Goal: Check status: Check status

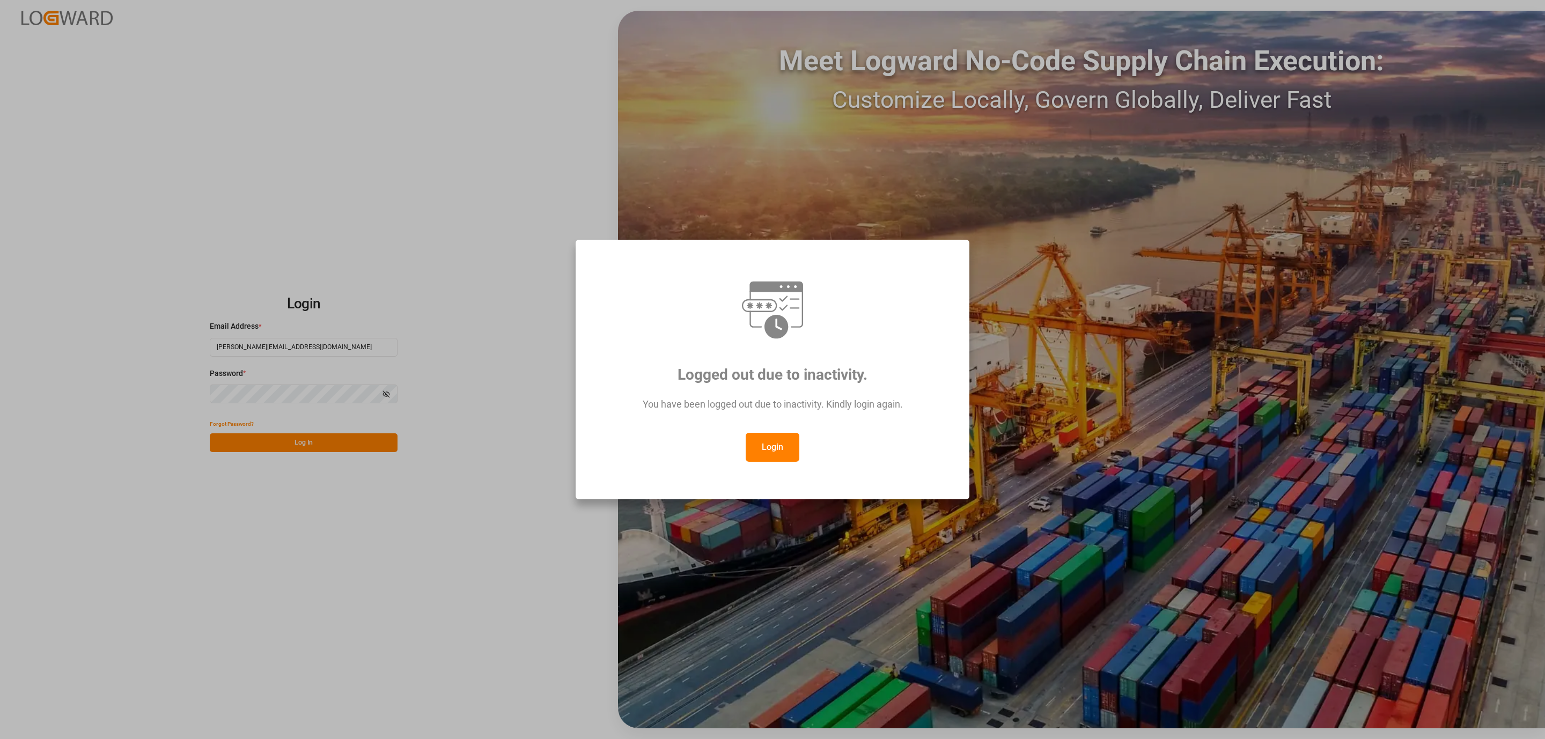
click at [772, 443] on button "Login" at bounding box center [773, 447] width 54 height 29
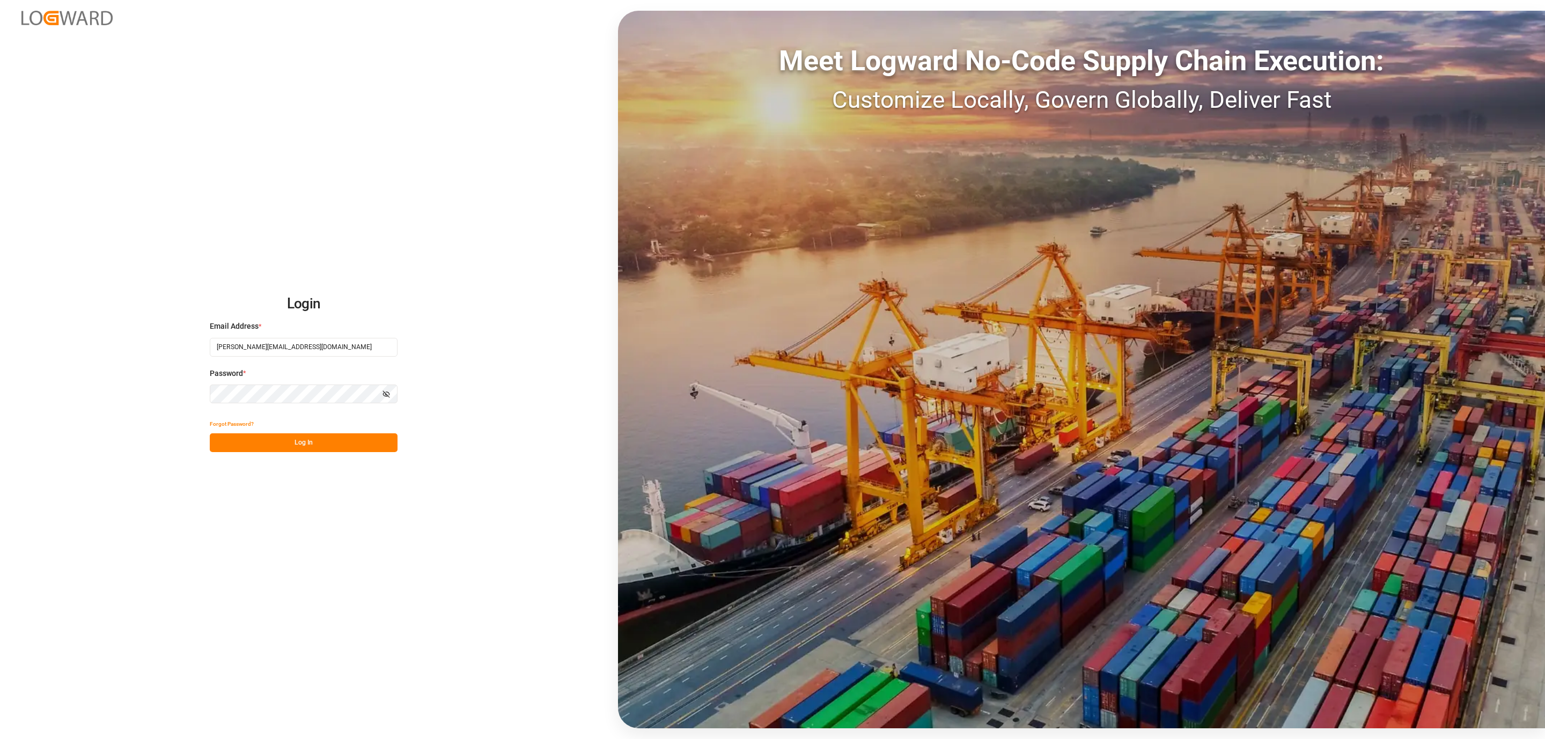
click at [364, 441] on button "Log In" at bounding box center [304, 442] width 188 height 19
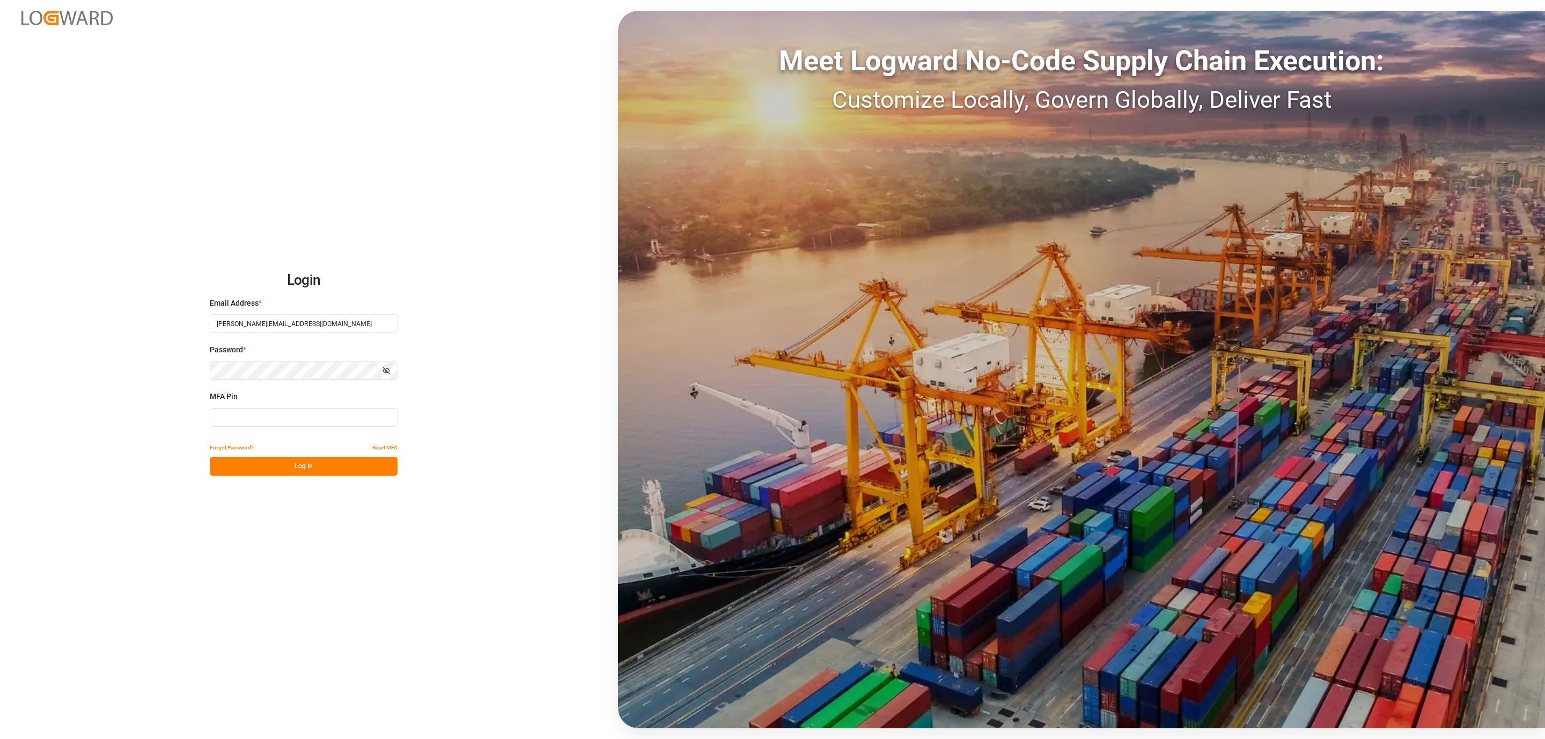
click at [305, 422] on input at bounding box center [304, 417] width 188 height 19
type input "934042"
click at [303, 482] on div "Login Email Address * [PERSON_NAME][EMAIL_ADDRESS][DOMAIN_NAME] Password * Show…" at bounding box center [772, 369] width 1545 height 739
click at [306, 475] on button "Log In" at bounding box center [304, 466] width 188 height 19
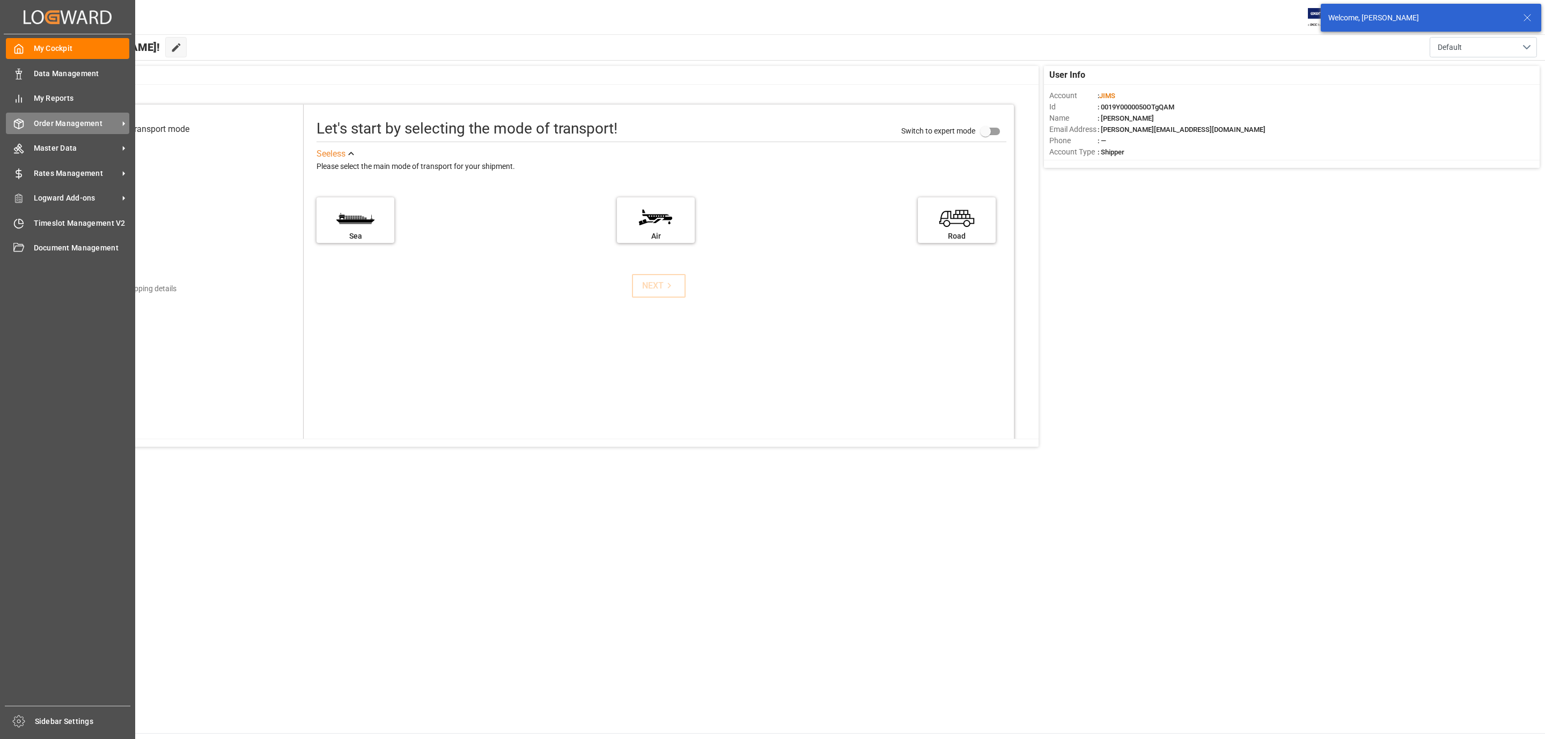
click at [34, 118] on span "Order Management" at bounding box center [76, 123] width 85 height 11
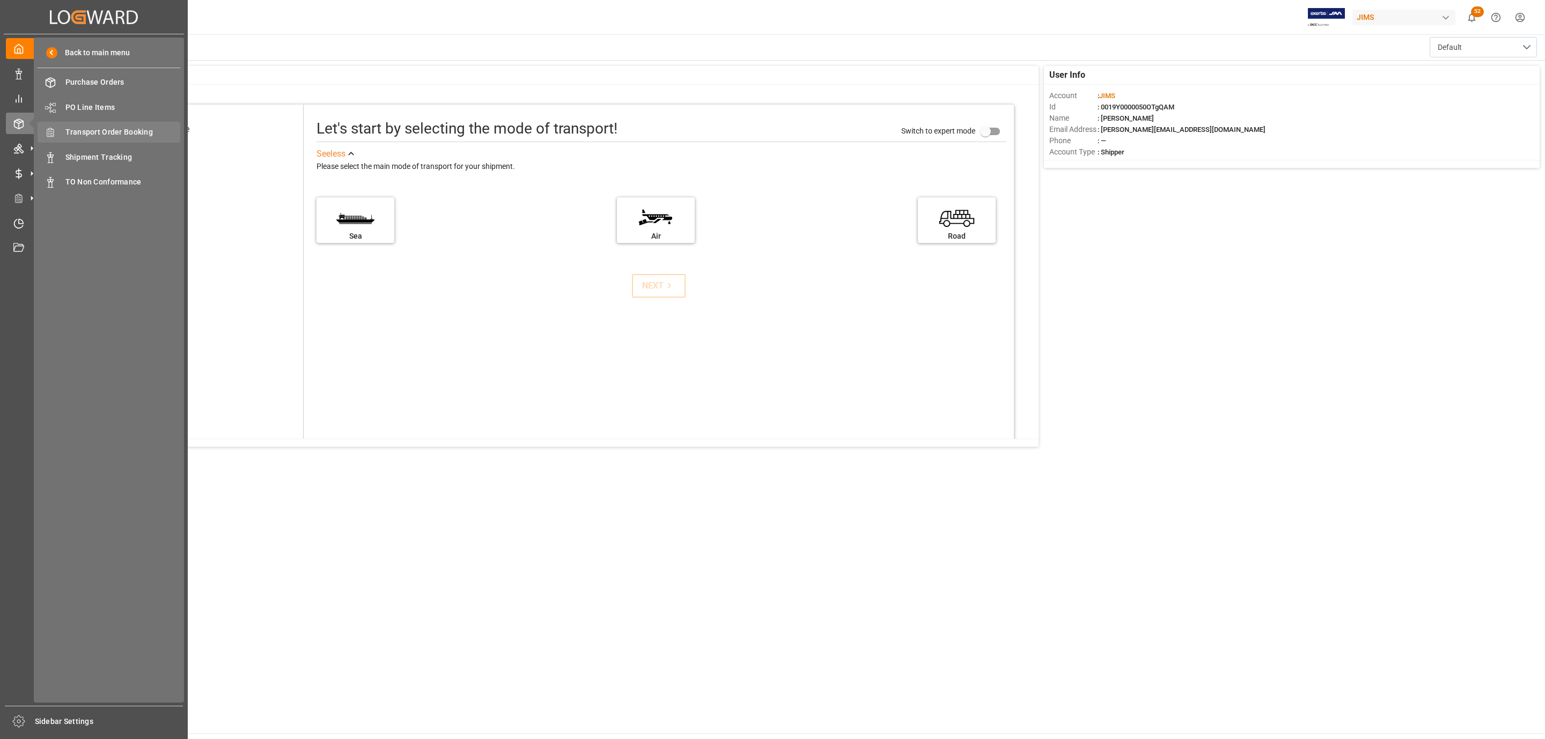
click at [119, 137] on span "Transport Order Booking" at bounding box center [122, 132] width 115 height 11
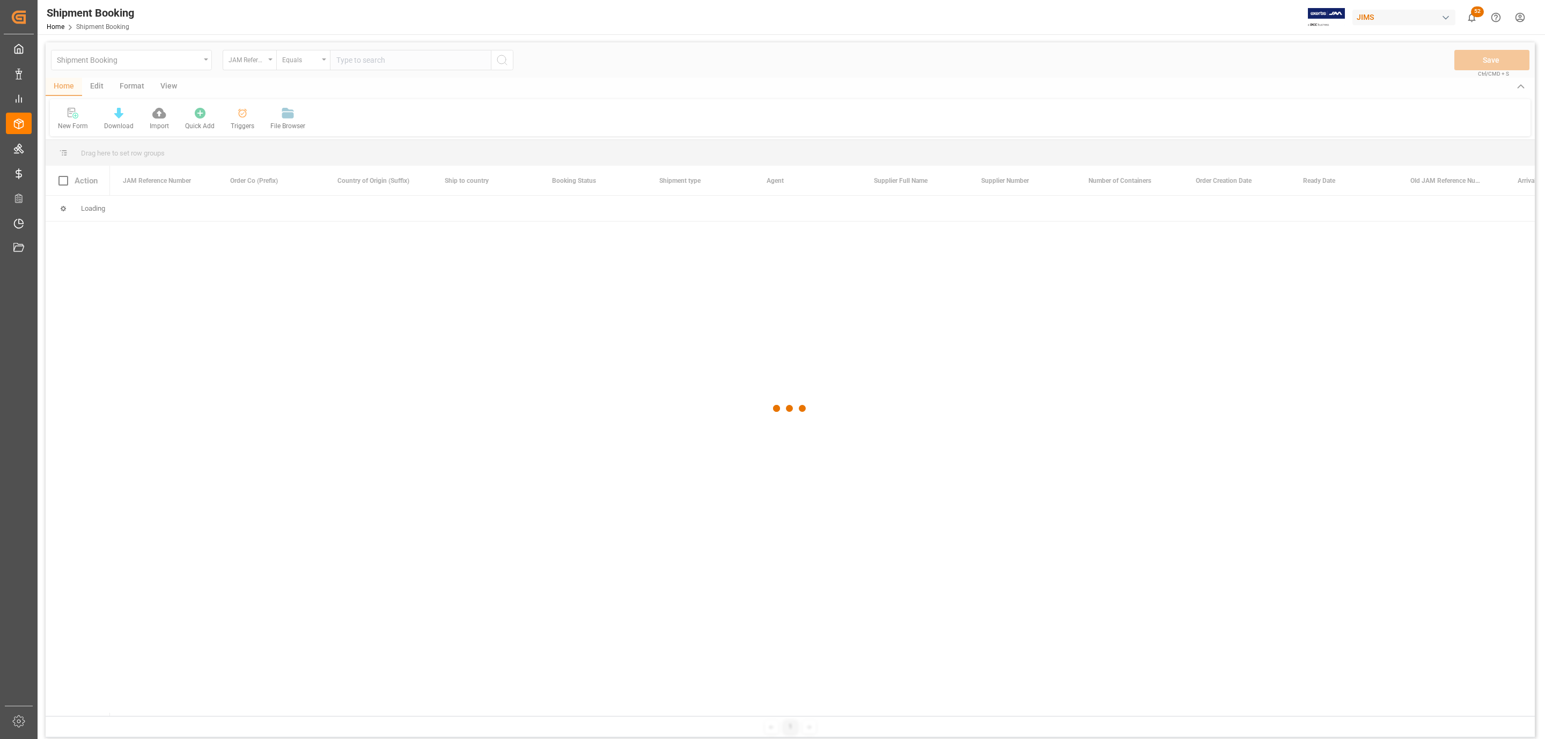
type input "73324"
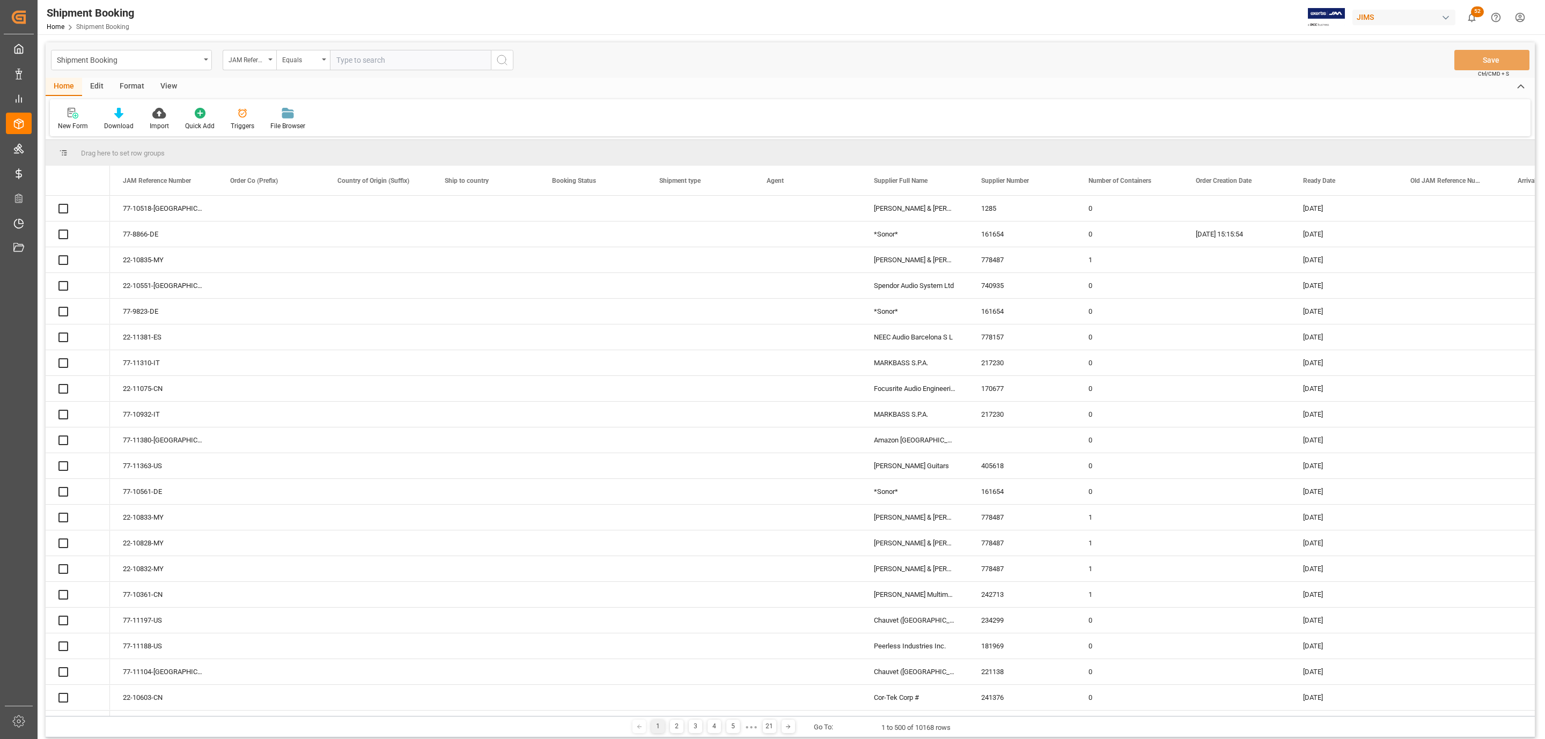
paste input "77-10881-CN"
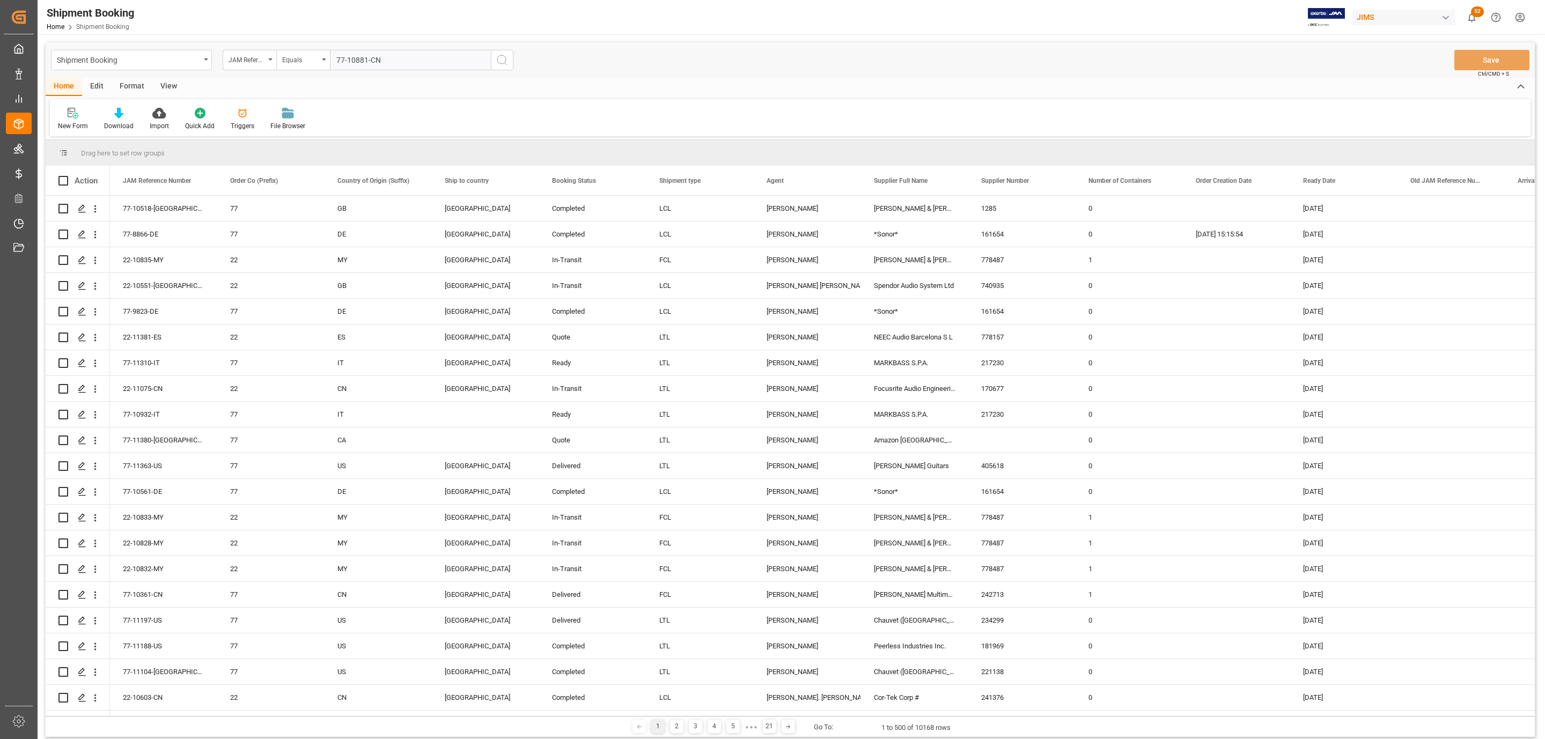
type input "77-10881-CN"
click at [499, 56] on icon "search button" at bounding box center [502, 60] width 13 height 13
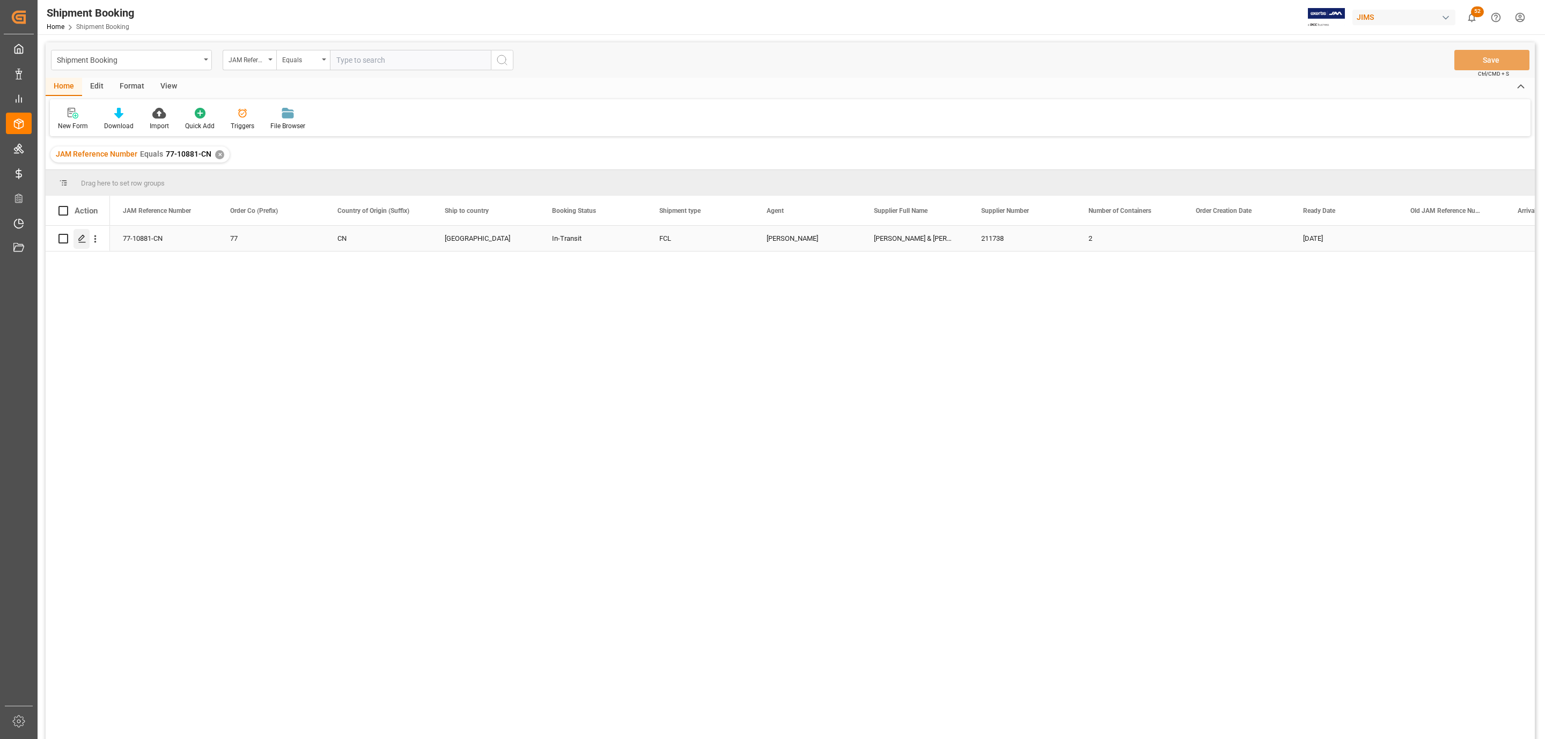
click at [82, 240] on icon "Press SPACE to select this row." at bounding box center [82, 238] width 9 height 9
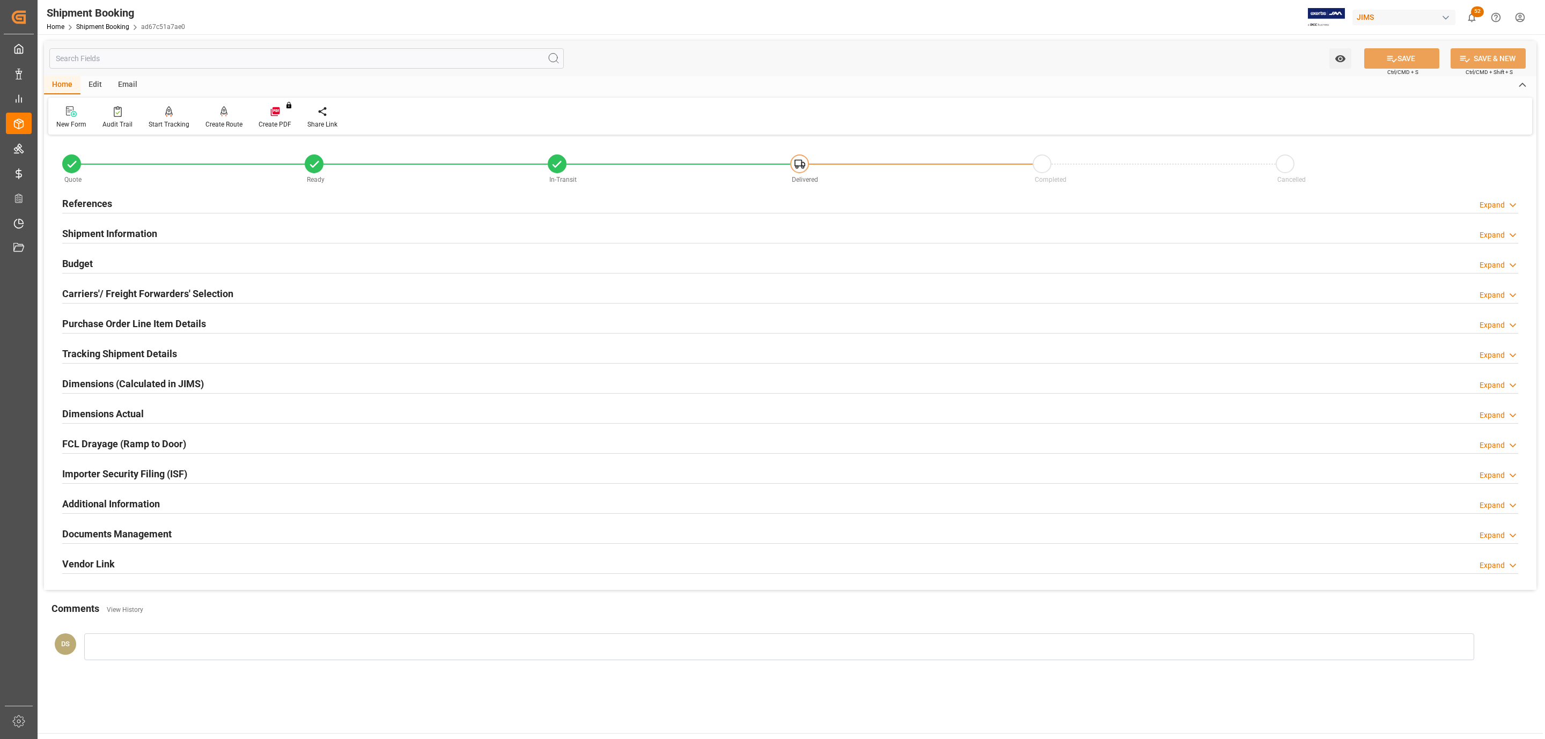
drag, startPoint x: 113, startPoint y: 358, endPoint x: 113, endPoint y: 369, distance: 10.7
click at [113, 358] on h2 "Tracking Shipment Details" at bounding box center [119, 354] width 115 height 14
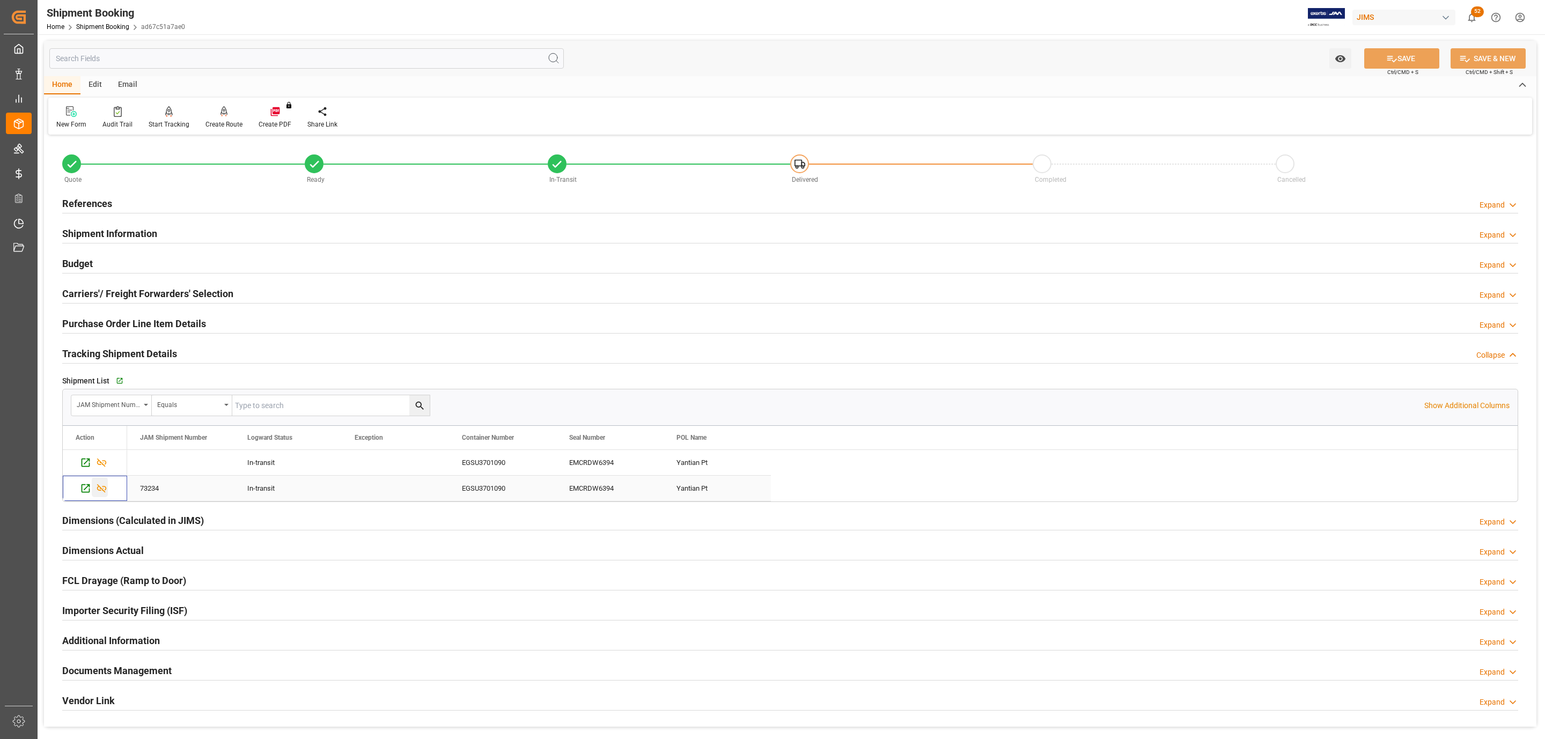
click at [100, 491] on icon "Press SPACE to select this row." at bounding box center [102, 488] width 10 height 9
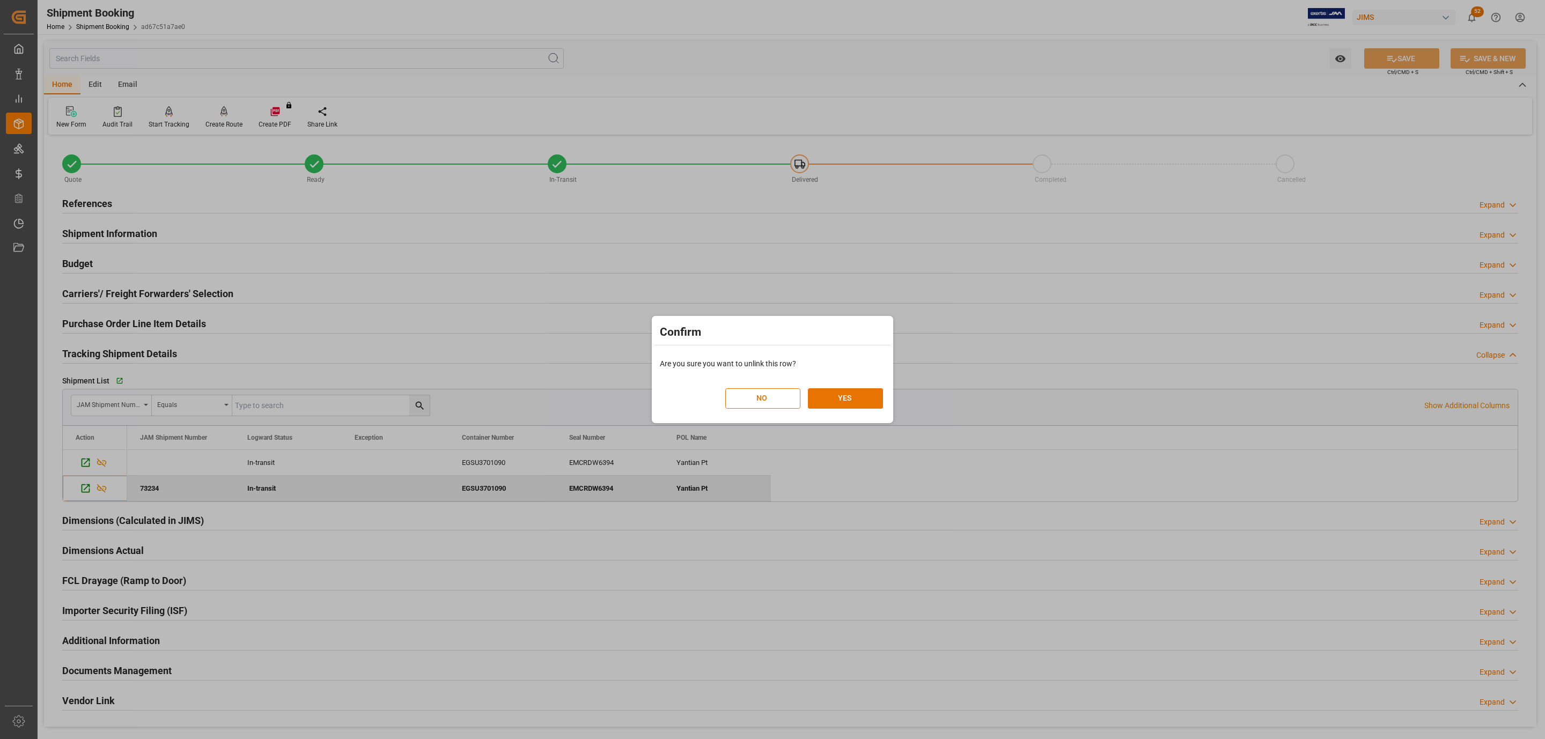
click at [771, 399] on button "NO" at bounding box center [762, 398] width 75 height 20
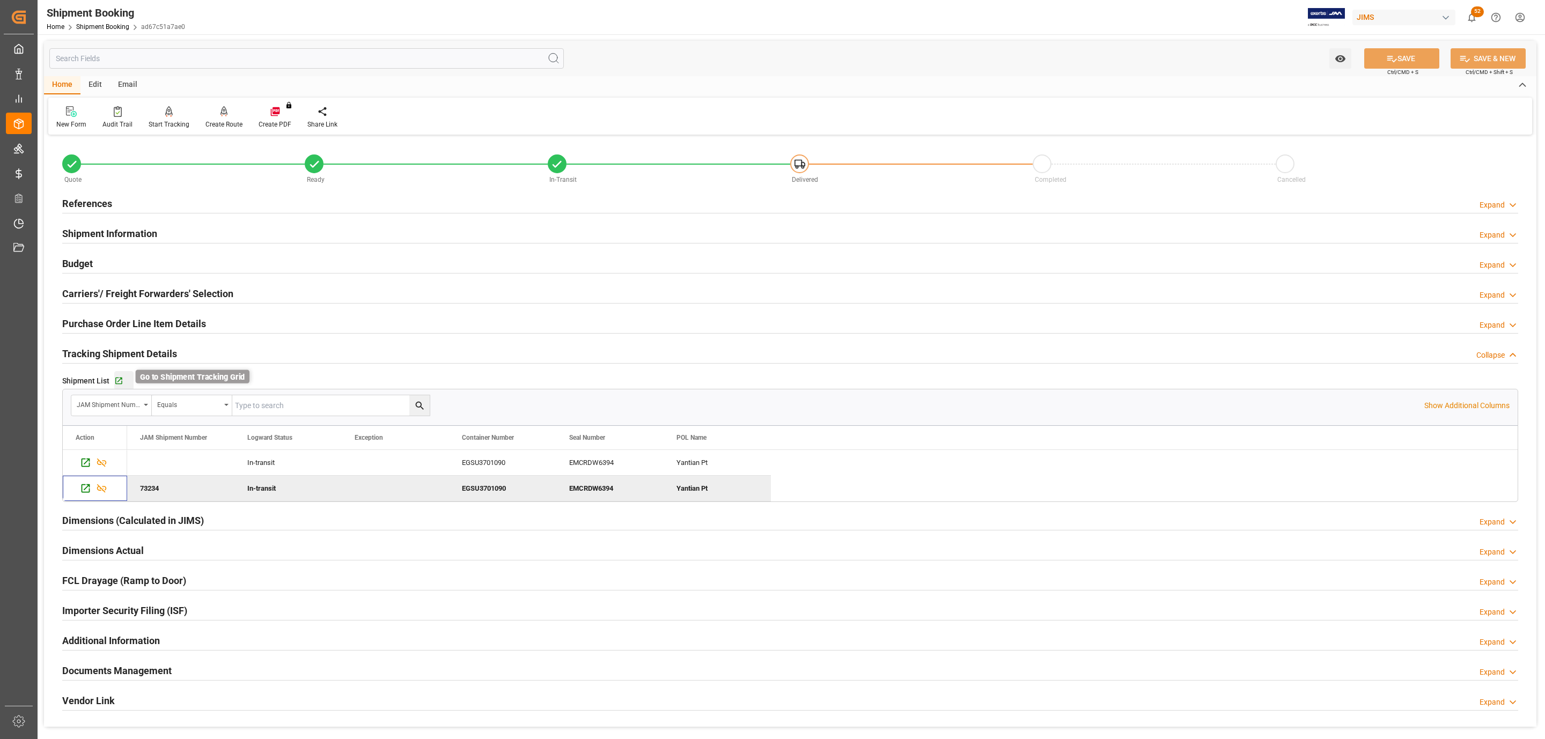
click at [119, 383] on icon "button" at bounding box center [118, 381] width 9 height 9
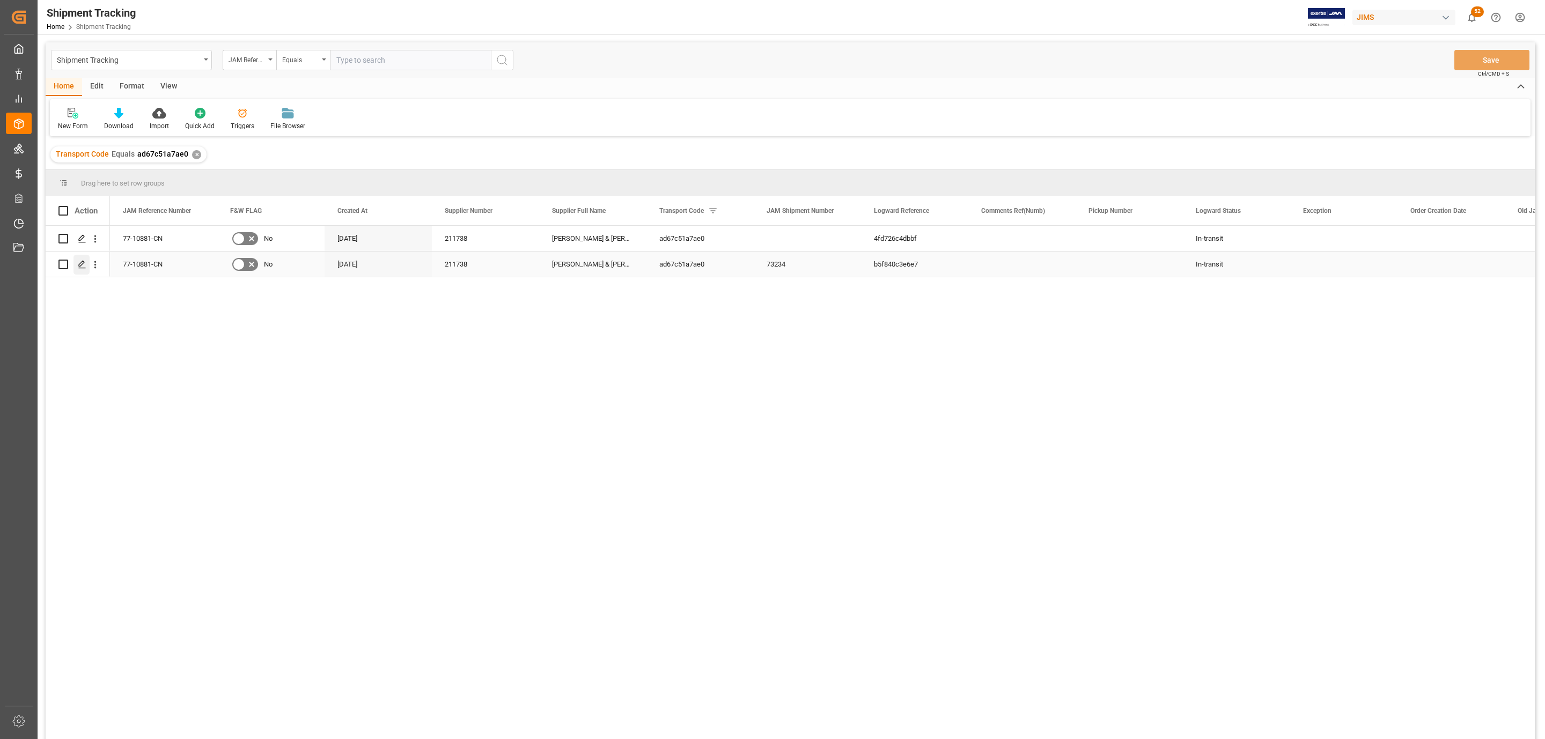
click at [81, 264] on icon "Press SPACE to select this row." at bounding box center [82, 264] width 9 height 9
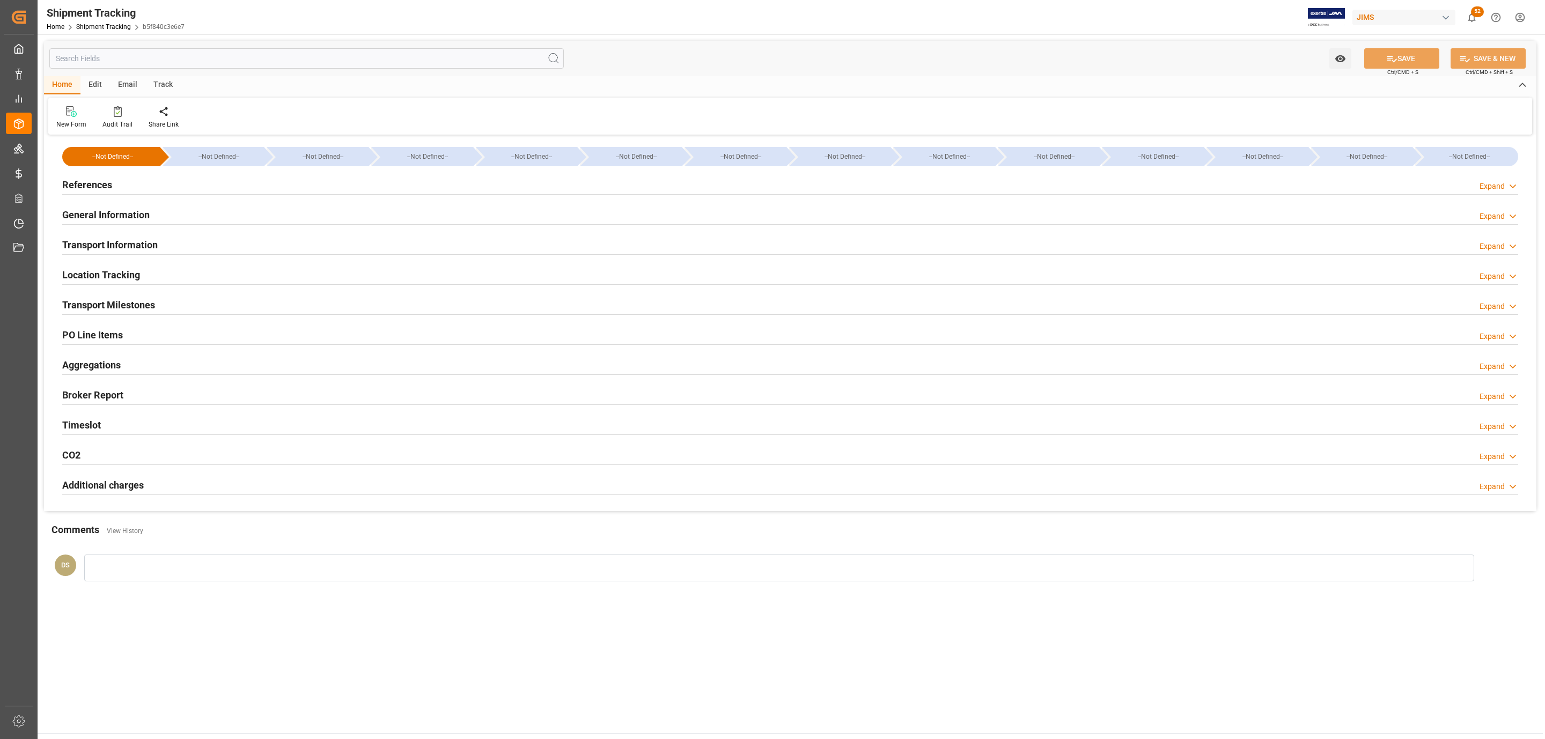
type input "[DATE]"
click at [121, 186] on div "References Expand" at bounding box center [790, 184] width 1456 height 20
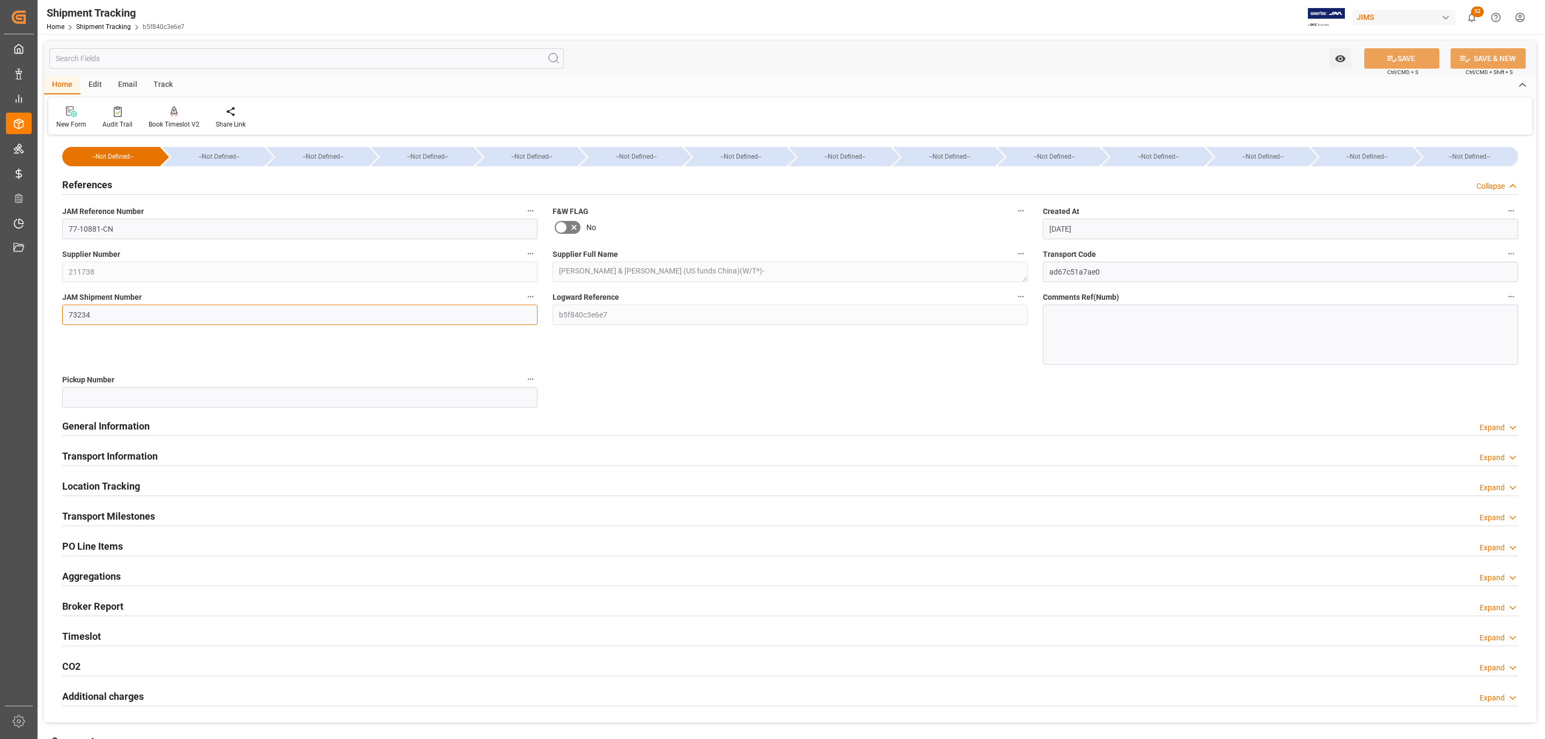
click at [109, 314] on input "73234" at bounding box center [299, 315] width 475 height 20
paste input "32"
type input "73324"
click at [1368, 55] on button "SAVE" at bounding box center [1401, 58] width 75 height 20
